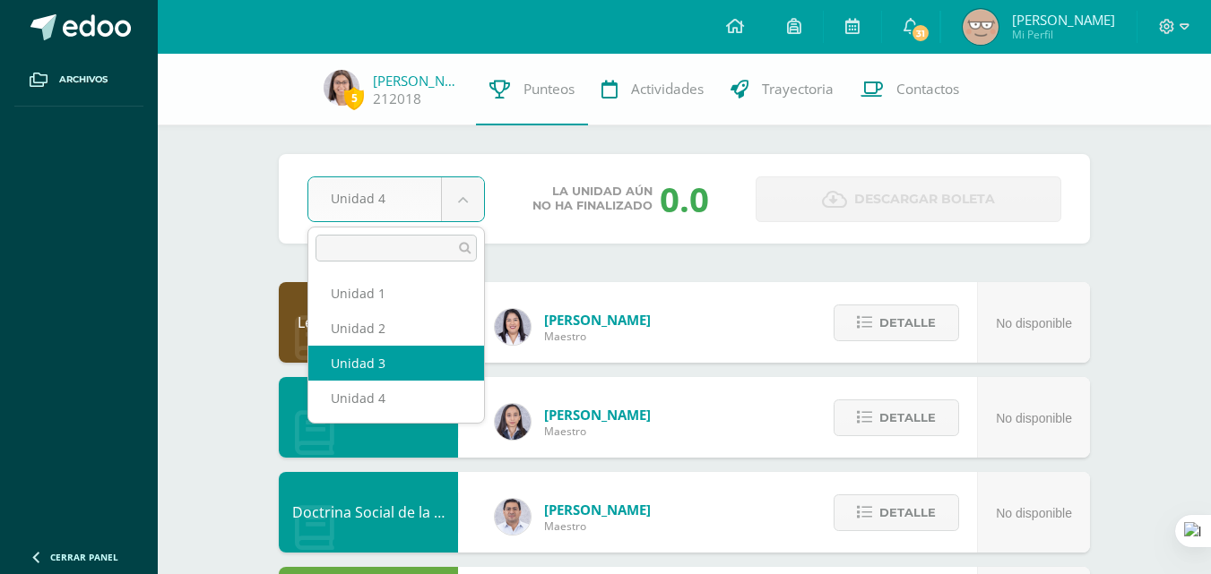
select select "Unidad 3"
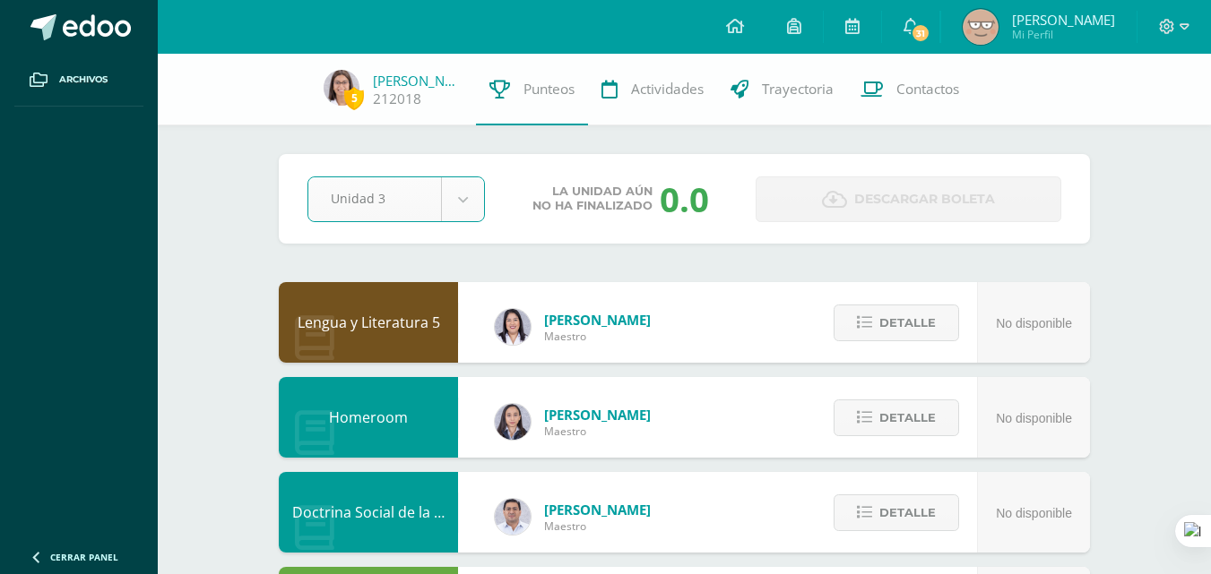
scroll to position [26, 0]
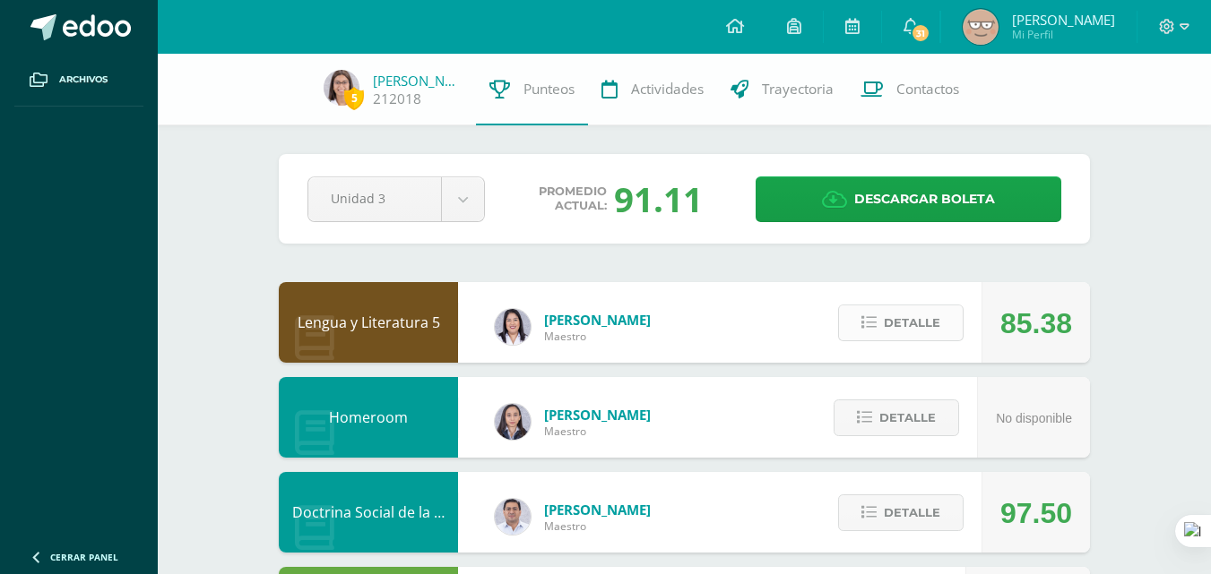
click at [889, 319] on span "Detalle" at bounding box center [912, 322] width 56 height 33
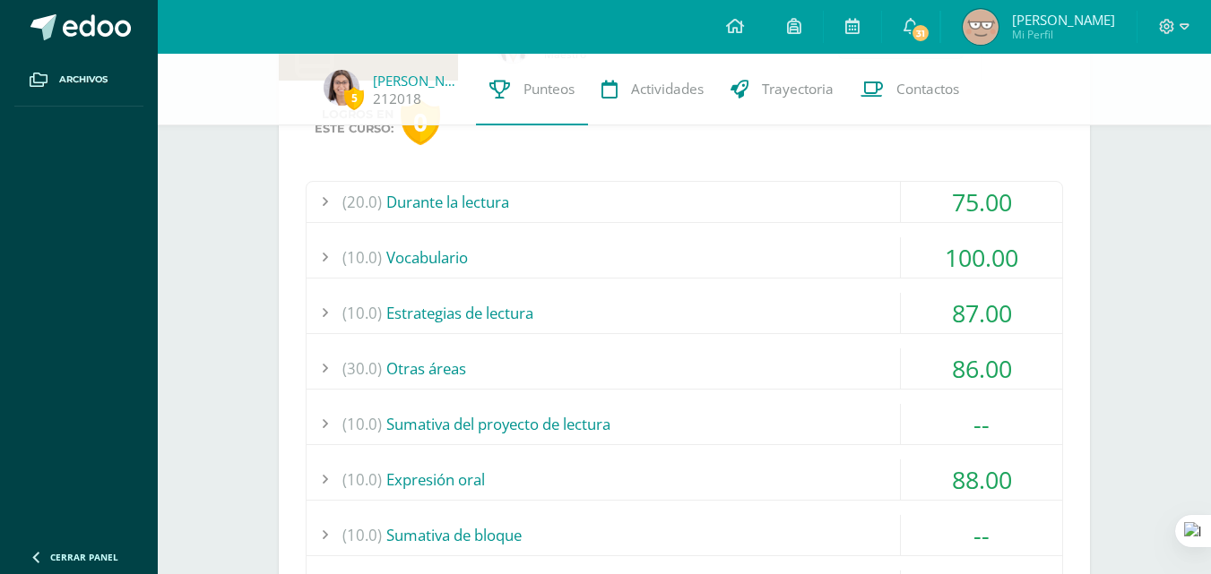
scroll to position [283, 0]
click at [518, 379] on div "(30.0) Otras áreas" at bounding box center [683, 368] width 755 height 40
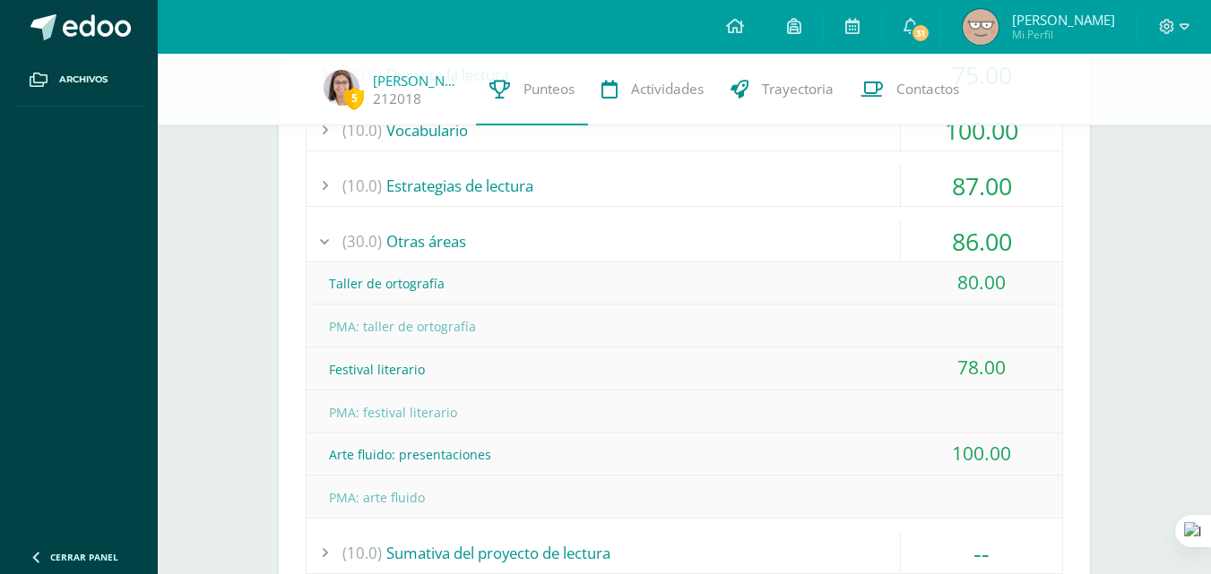
scroll to position [416, 0]
